Goal: Task Accomplishment & Management: Manage account settings

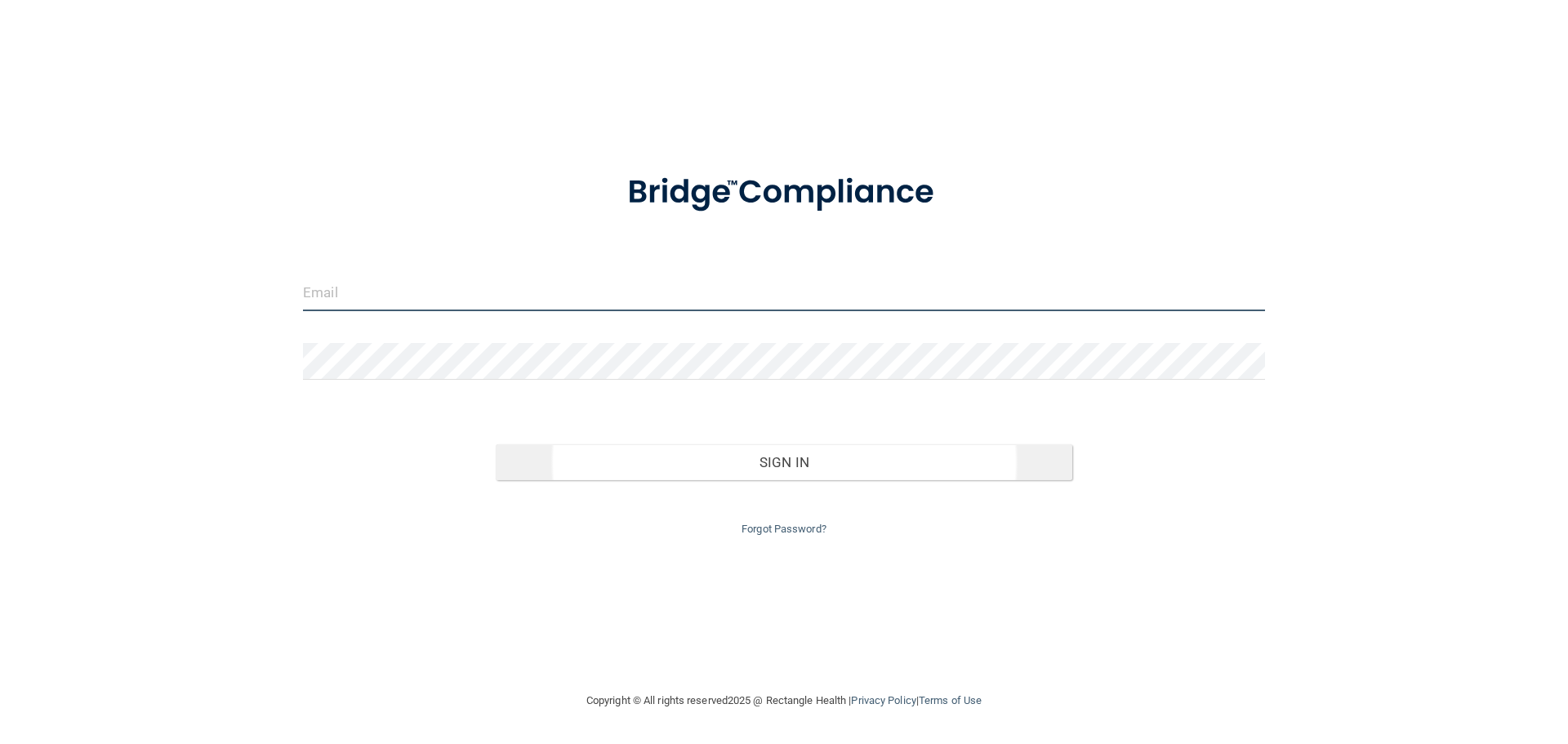
type input "[EMAIL_ADDRESS][DOMAIN_NAME]"
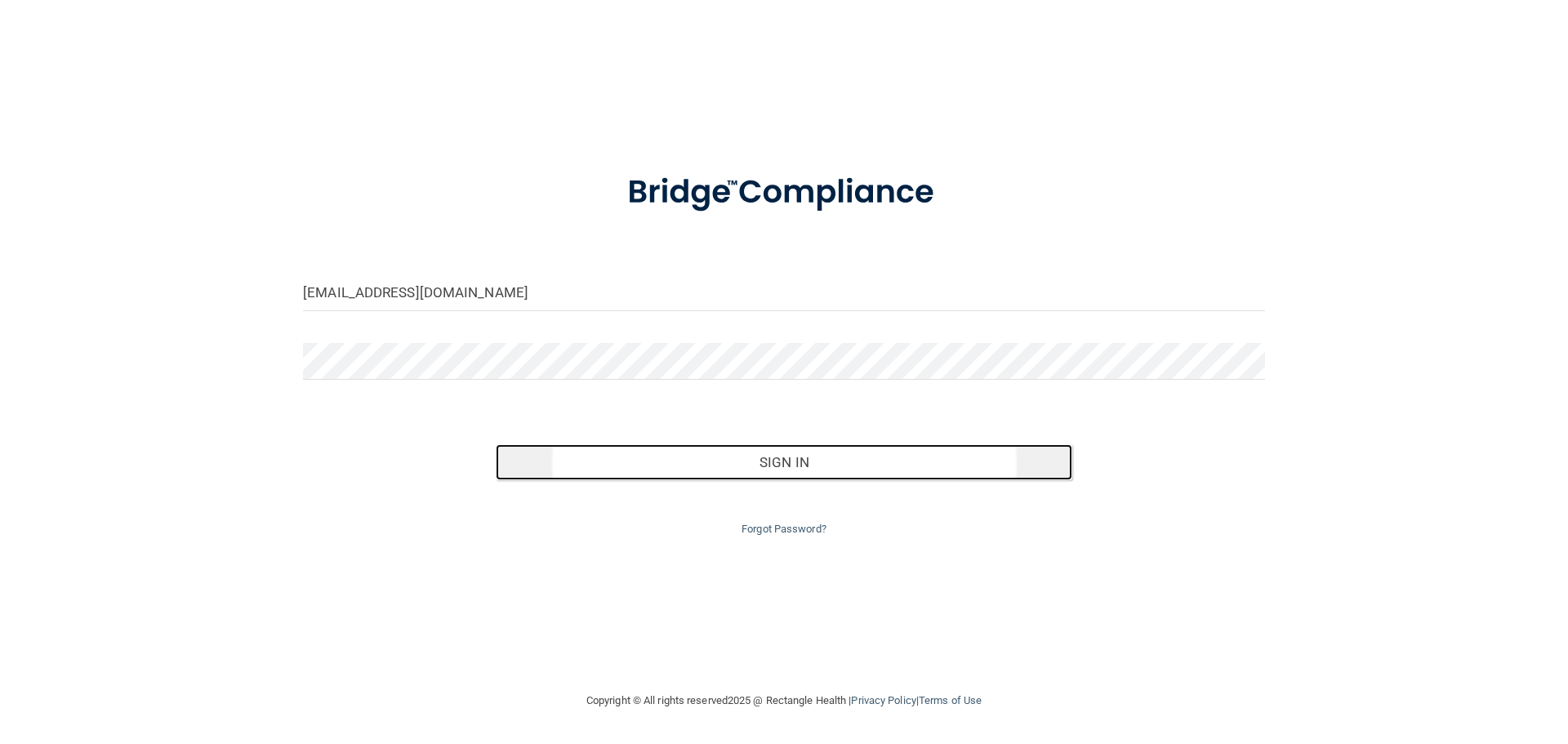
click at [802, 458] on button "Sign In" at bounding box center [784, 462] width 578 height 36
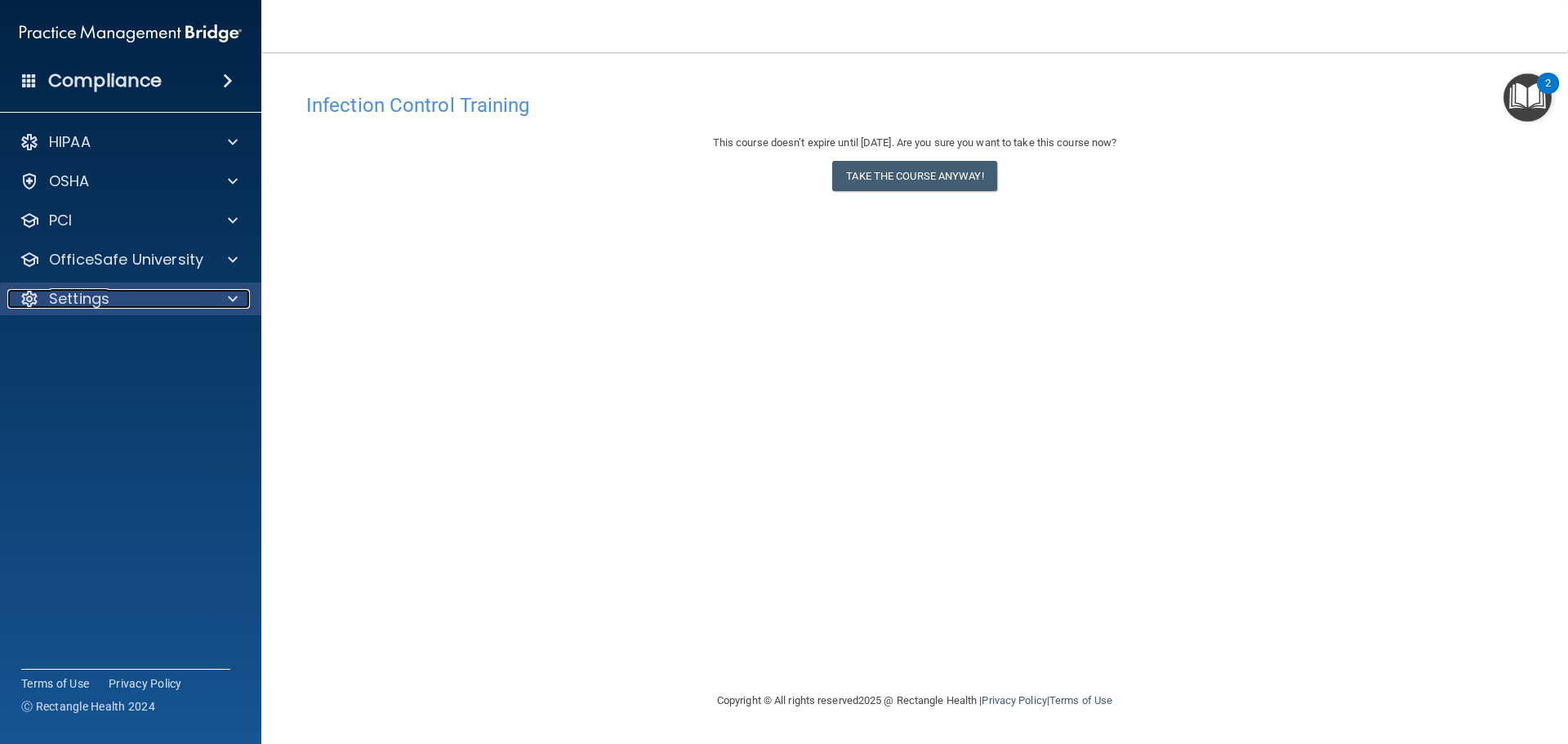
click at [73, 295] on p "Settings" at bounding box center [79, 299] width 60 height 20
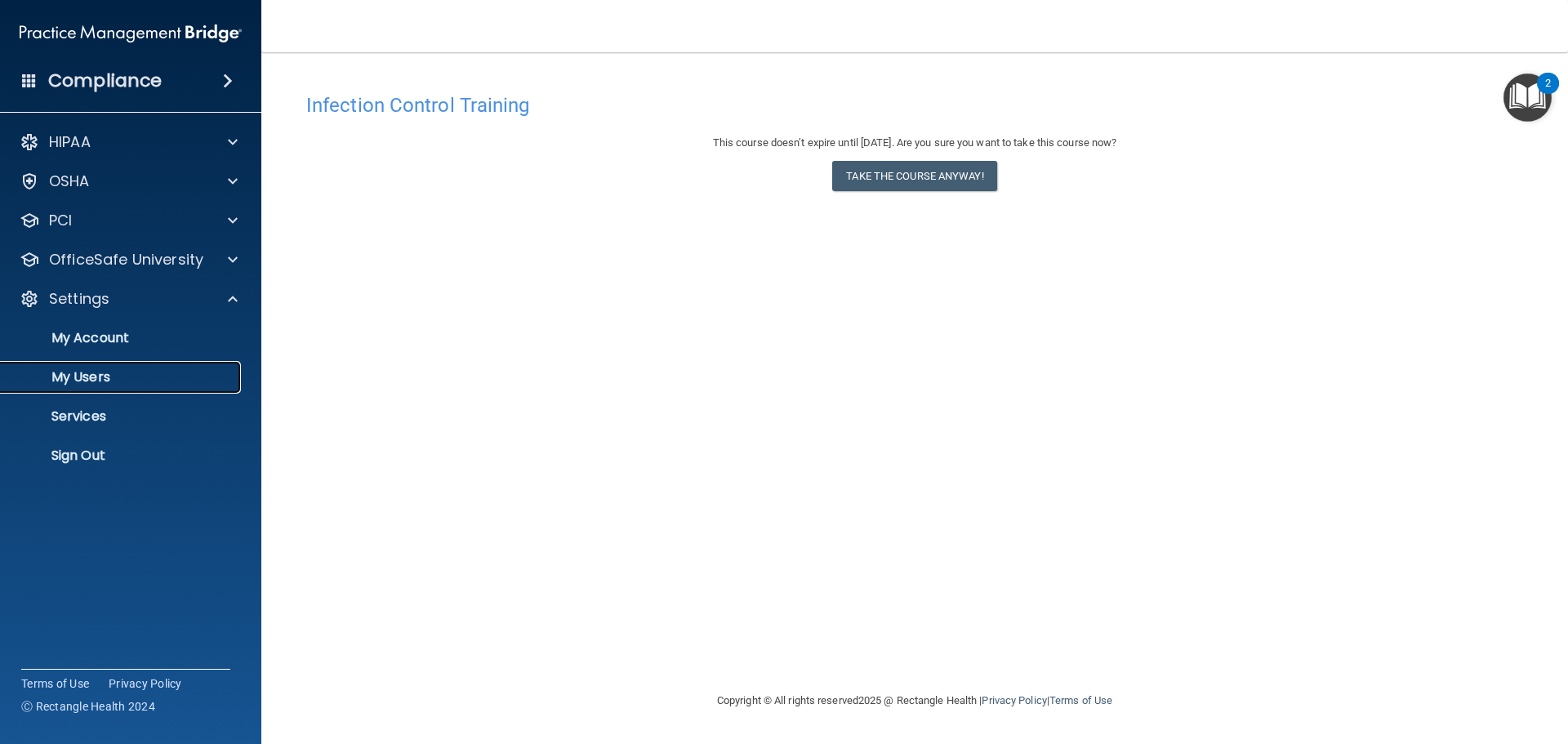
click at [100, 375] on p "My Users" at bounding box center [122, 377] width 223 height 16
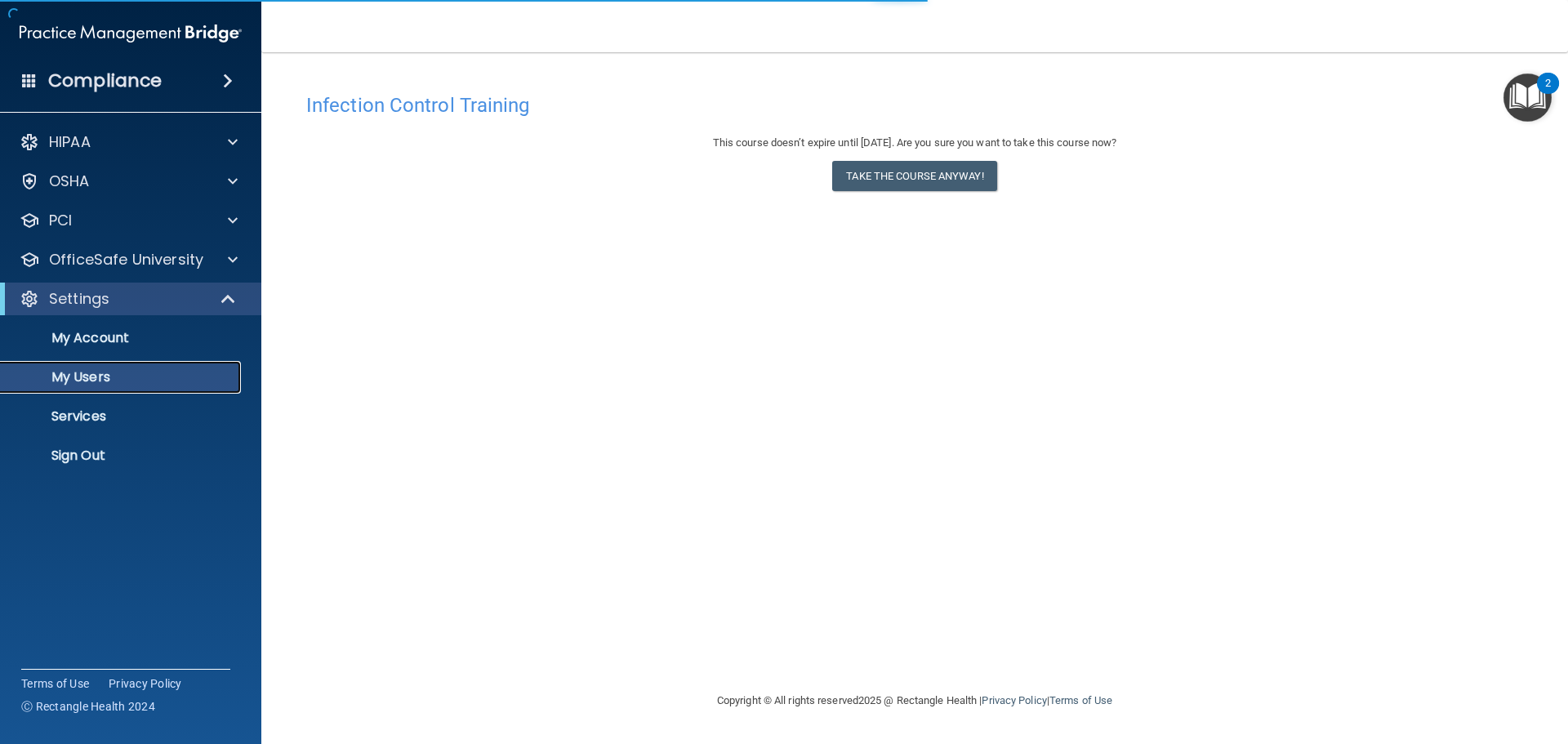
select select "20"
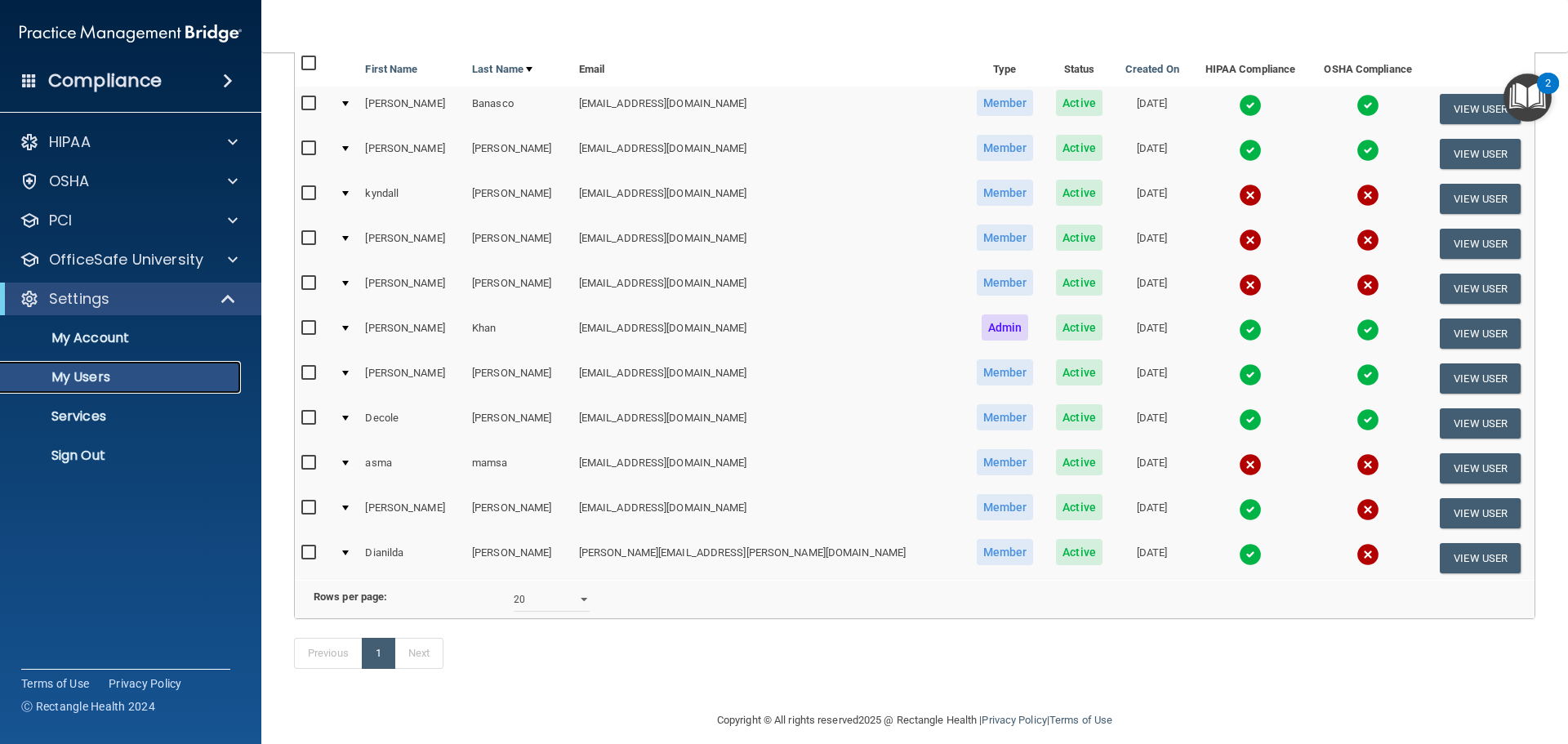
scroll to position [203, 0]
